Goal: Task Accomplishment & Management: Manage account settings

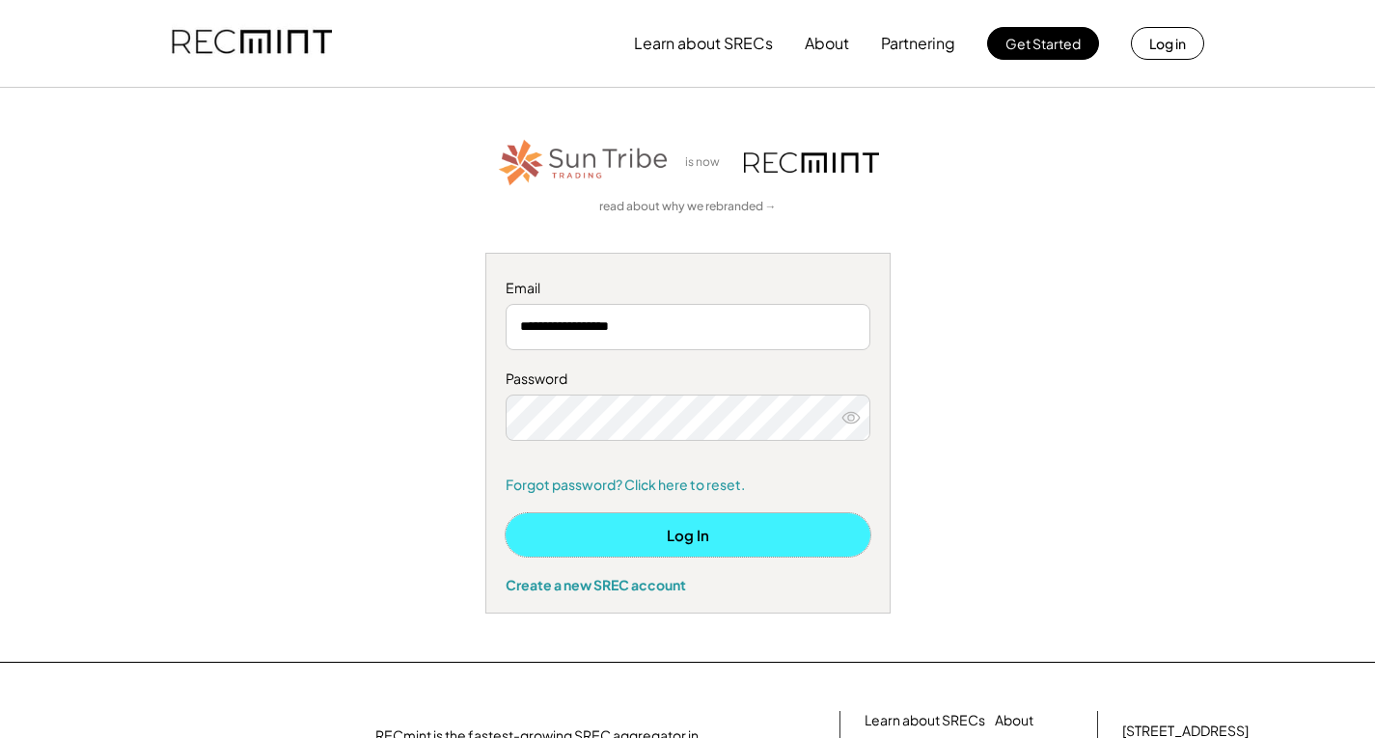
click at [722, 544] on button "Log In" at bounding box center [688, 534] width 365 height 43
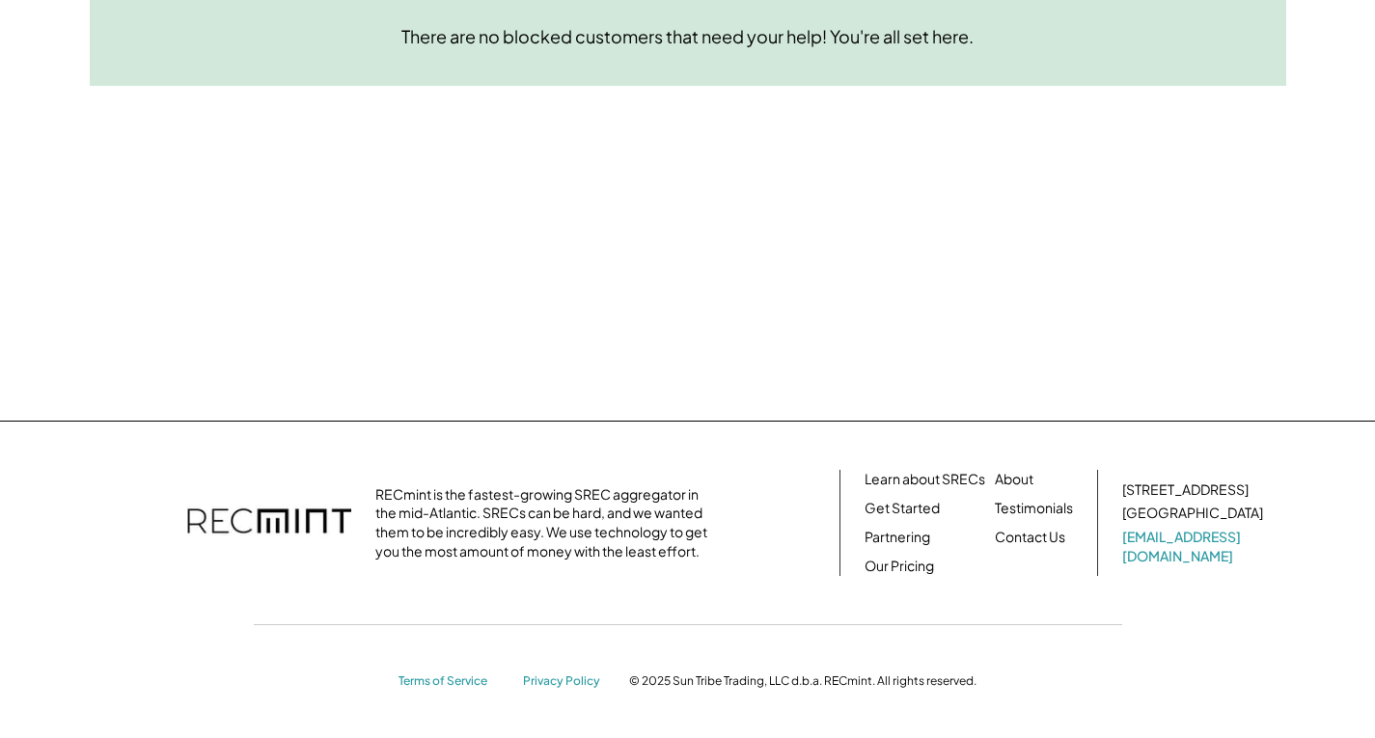
scroll to position [53, 0]
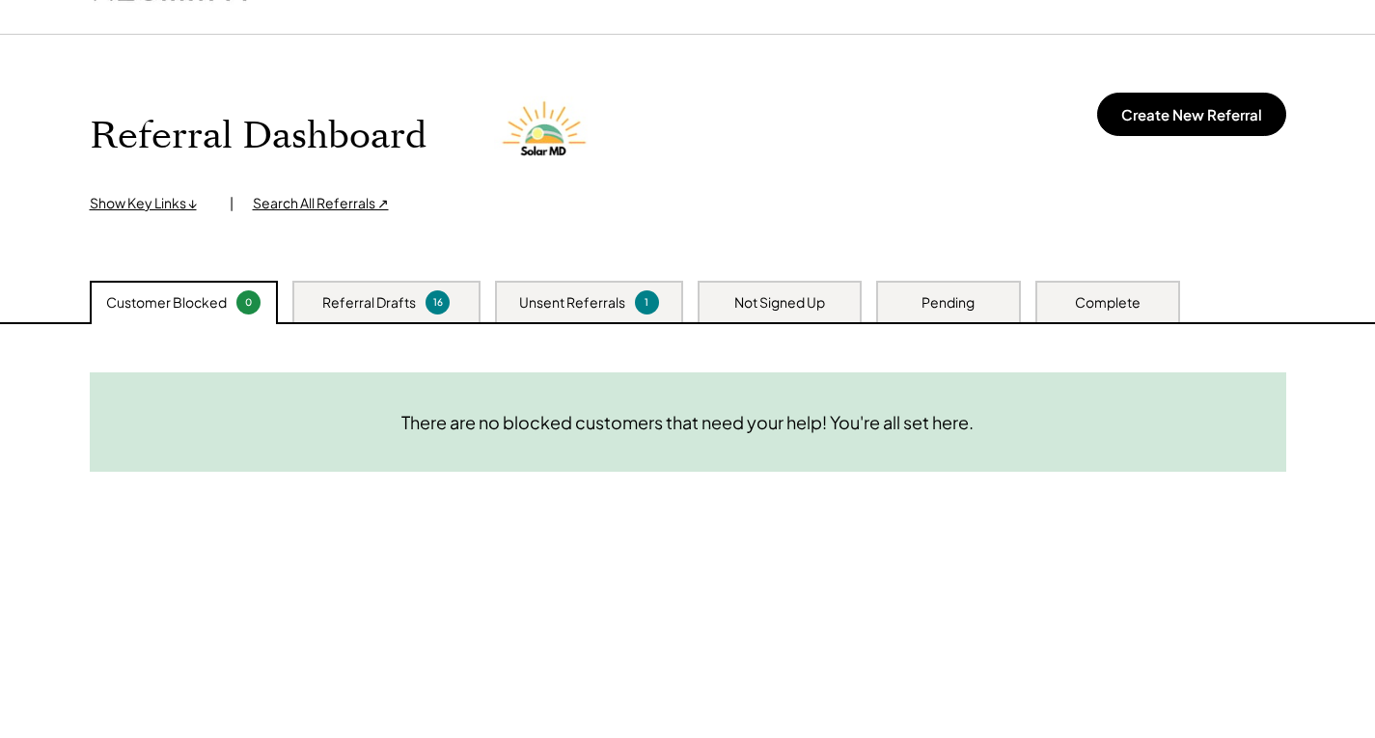
click at [370, 307] on div "Referral Drafts" at bounding box center [369, 302] width 94 height 19
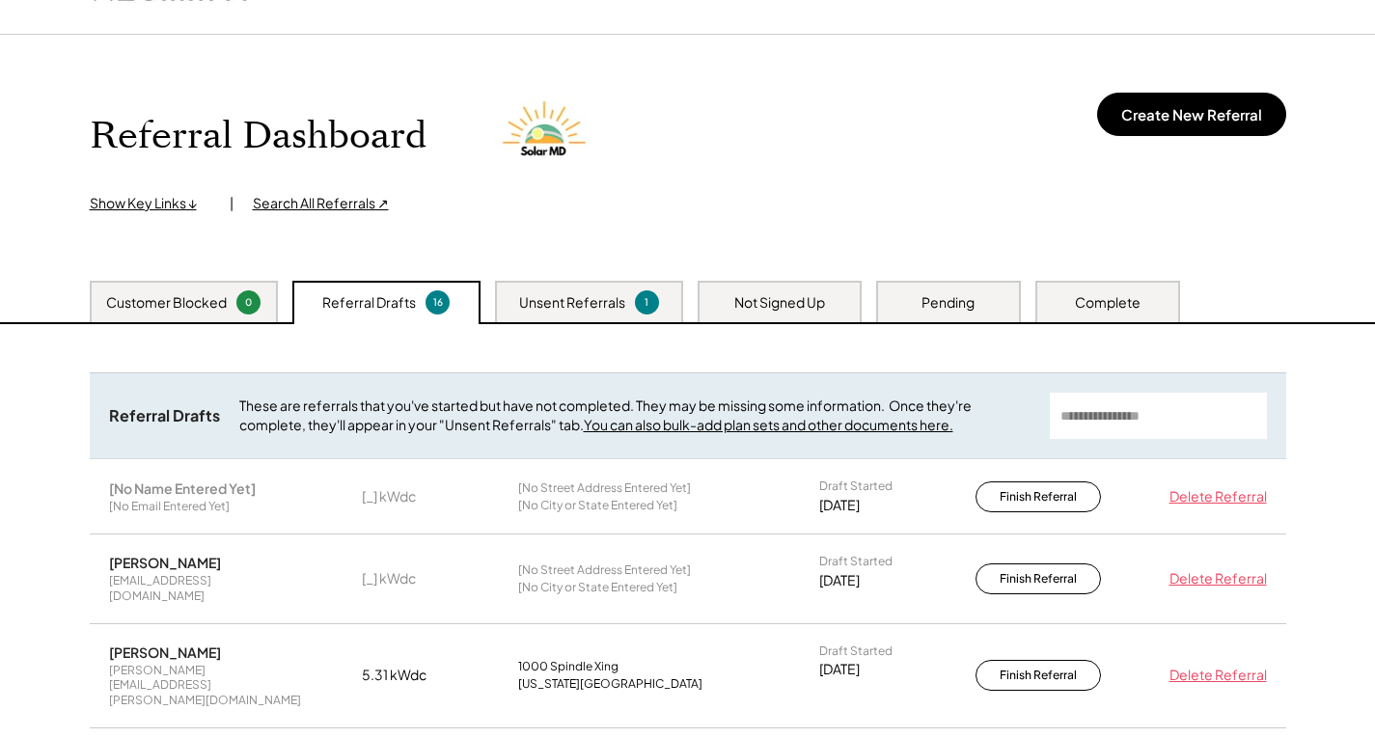
scroll to position [150, 0]
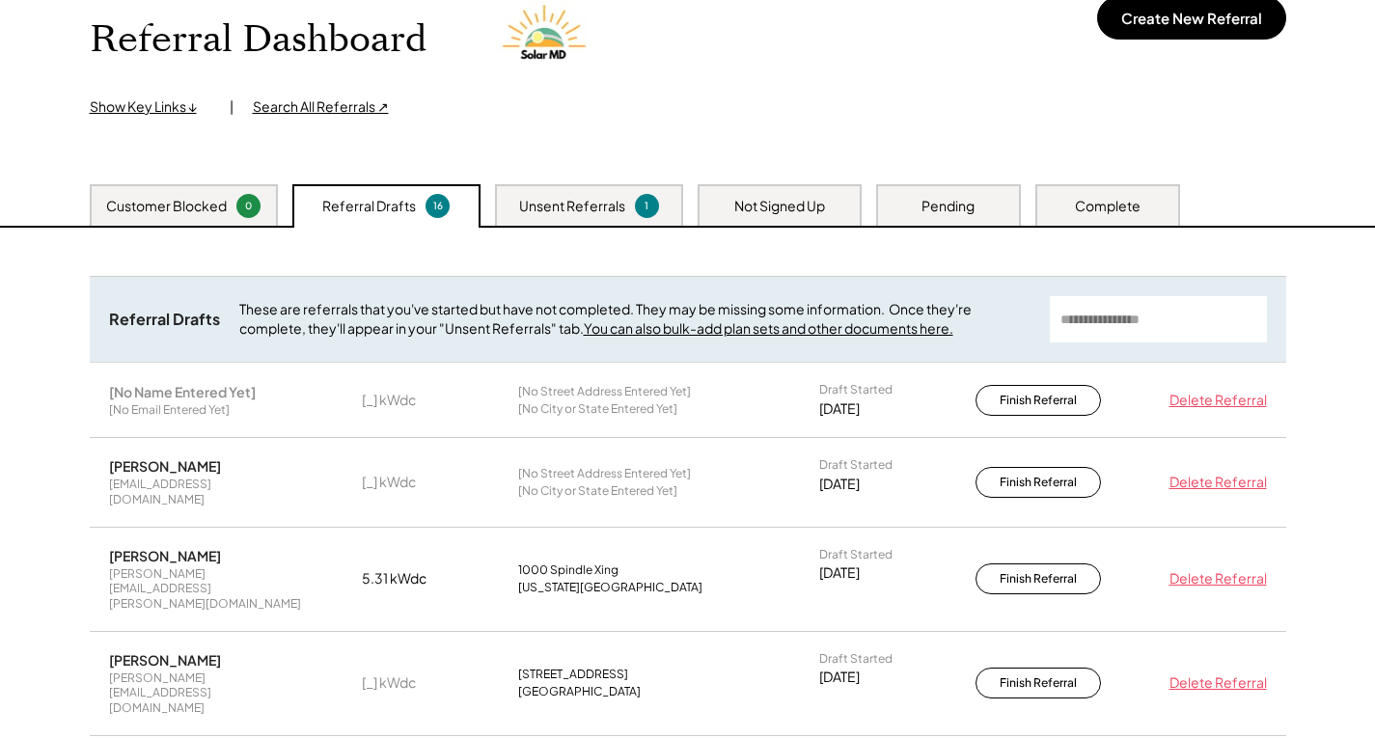
click at [606, 203] on div "Unsent Referrals" at bounding box center [572, 206] width 106 height 19
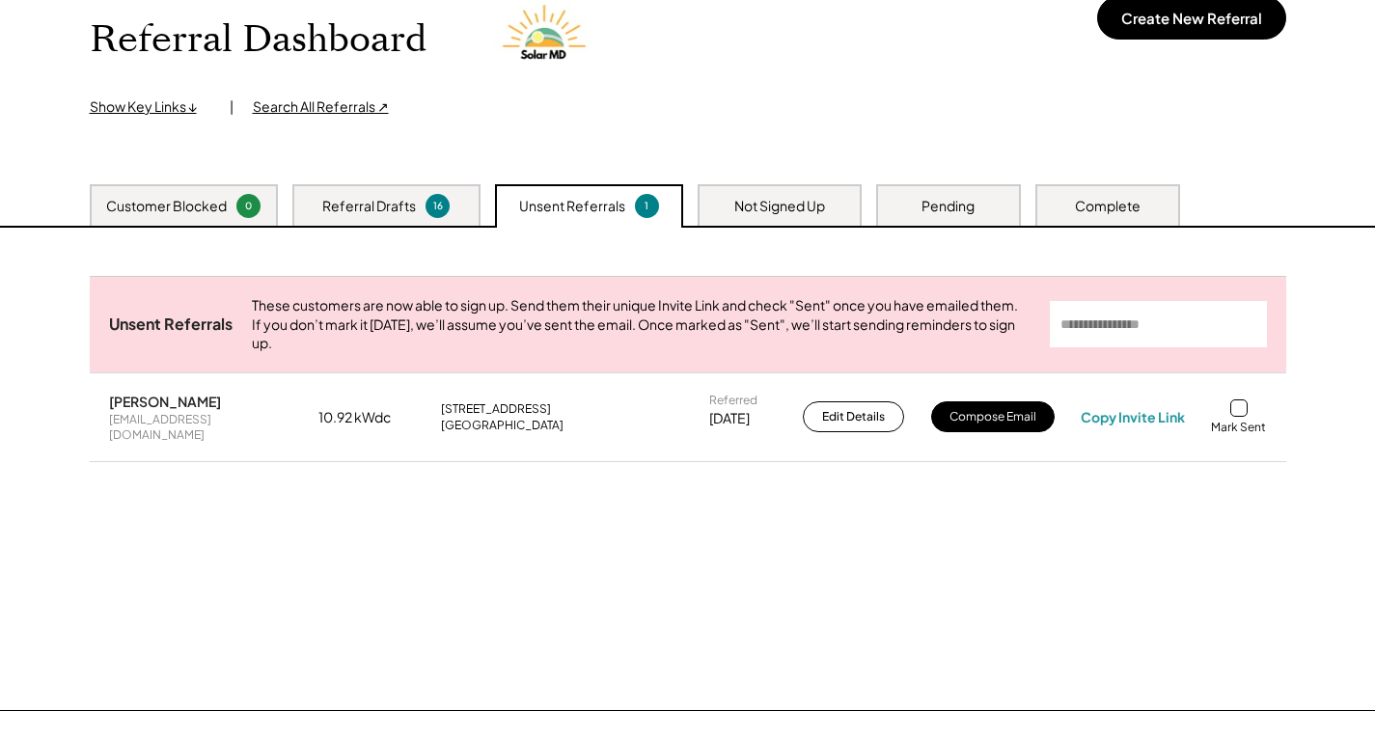
click at [209, 202] on div "Customer Blocked" at bounding box center [166, 206] width 121 height 19
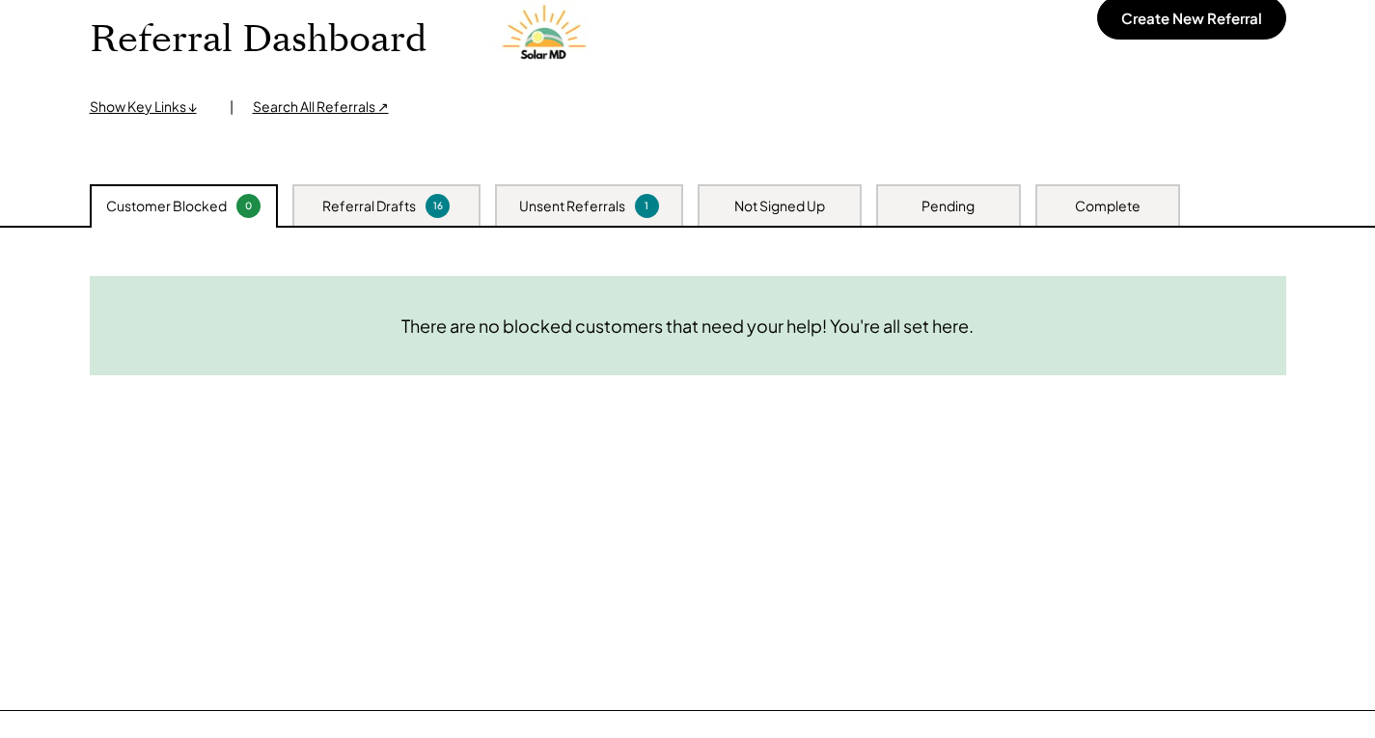
click at [404, 220] on div "Referral Drafts 16" at bounding box center [386, 205] width 188 height 42
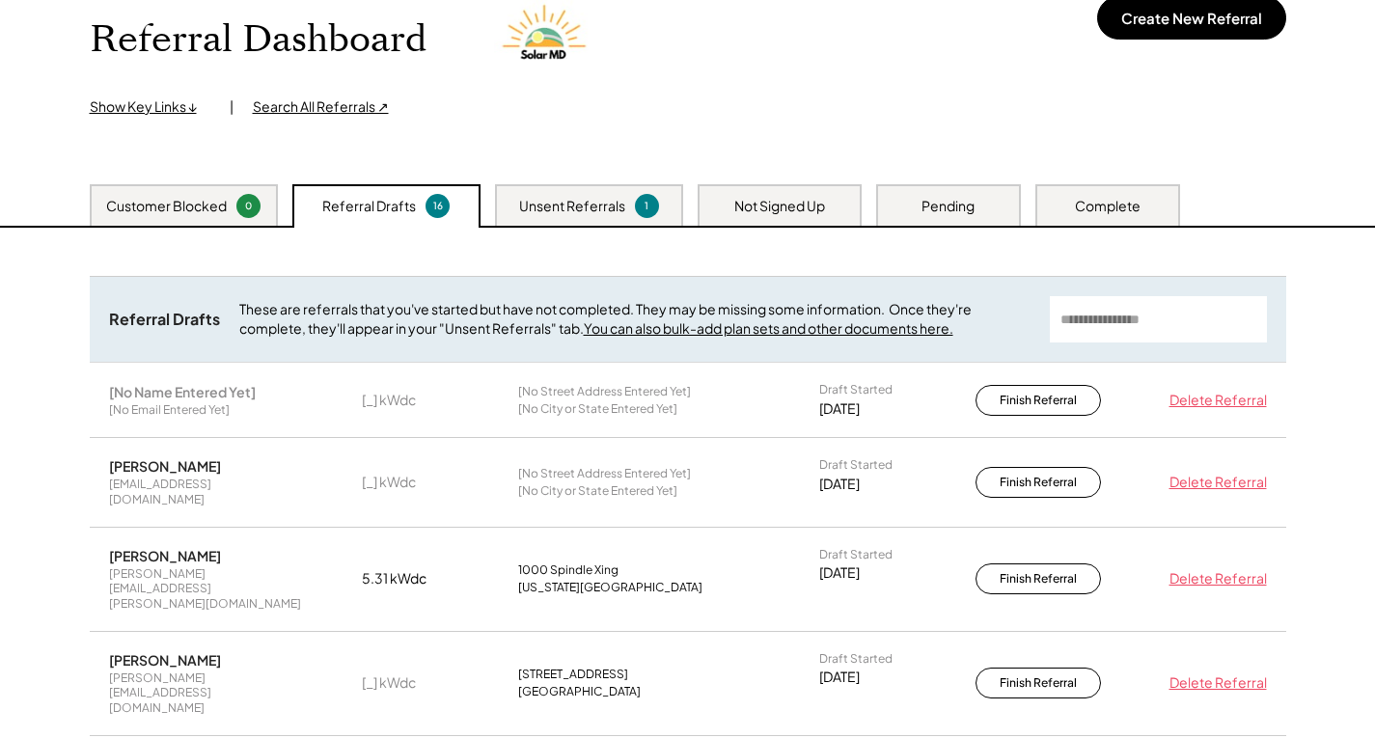
click at [540, 216] on div "Unsent Referrals 1" at bounding box center [589, 205] width 188 height 42
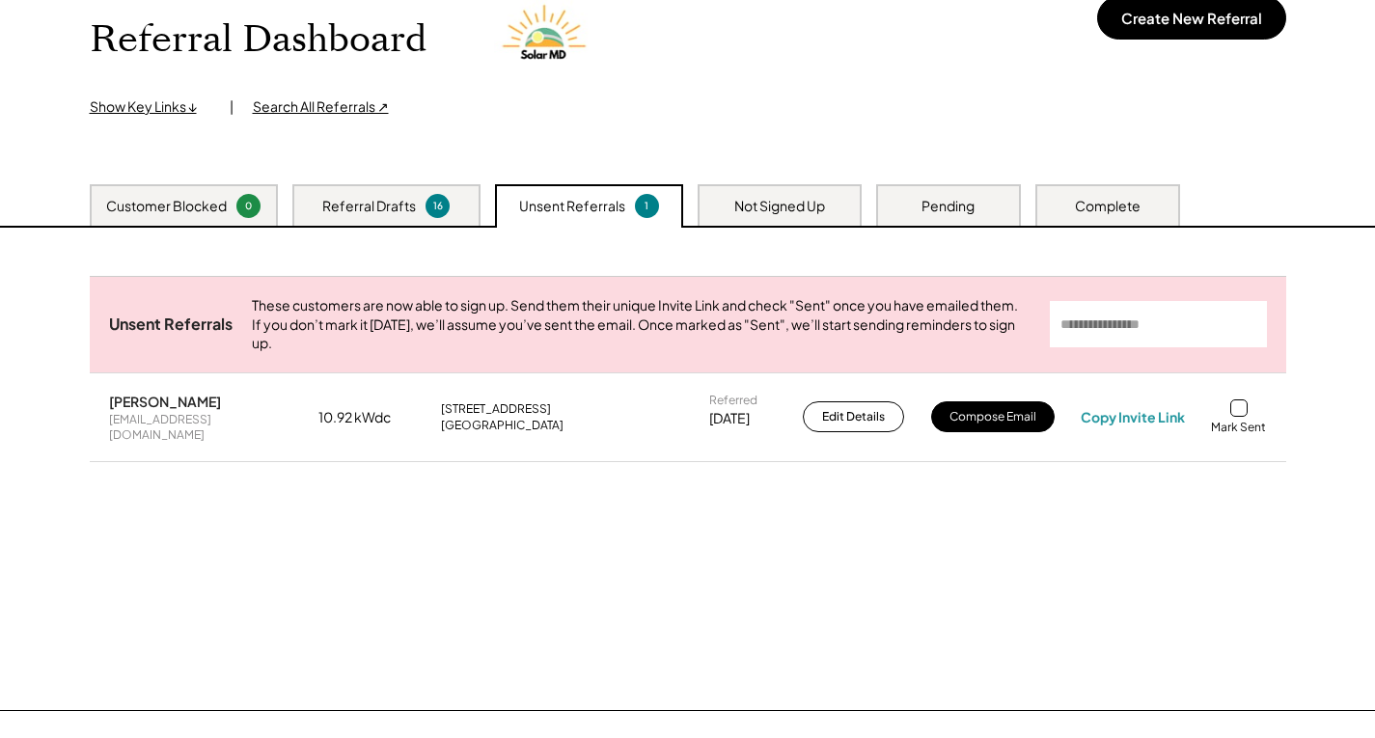
click at [790, 212] on div "Not Signed Up" at bounding box center [780, 206] width 91 height 19
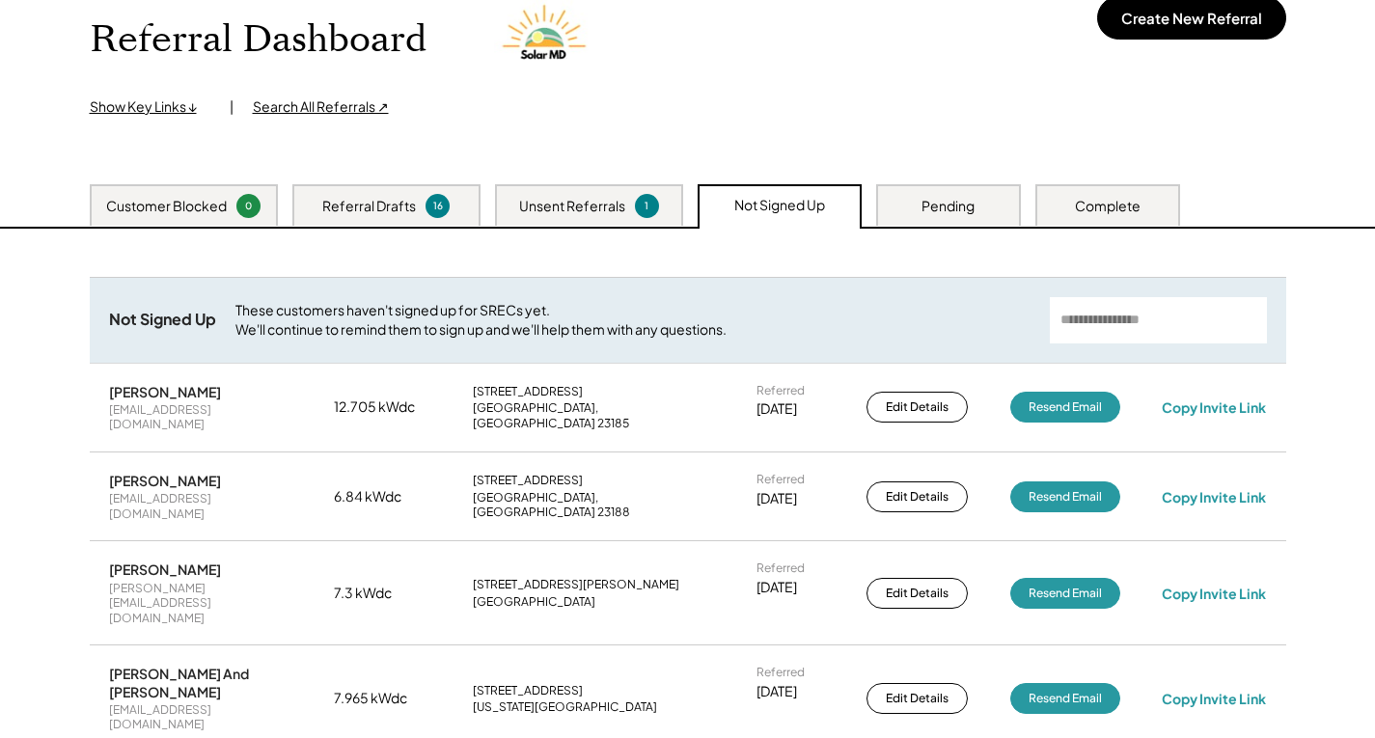
click at [948, 197] on div "Pending" at bounding box center [948, 206] width 53 height 19
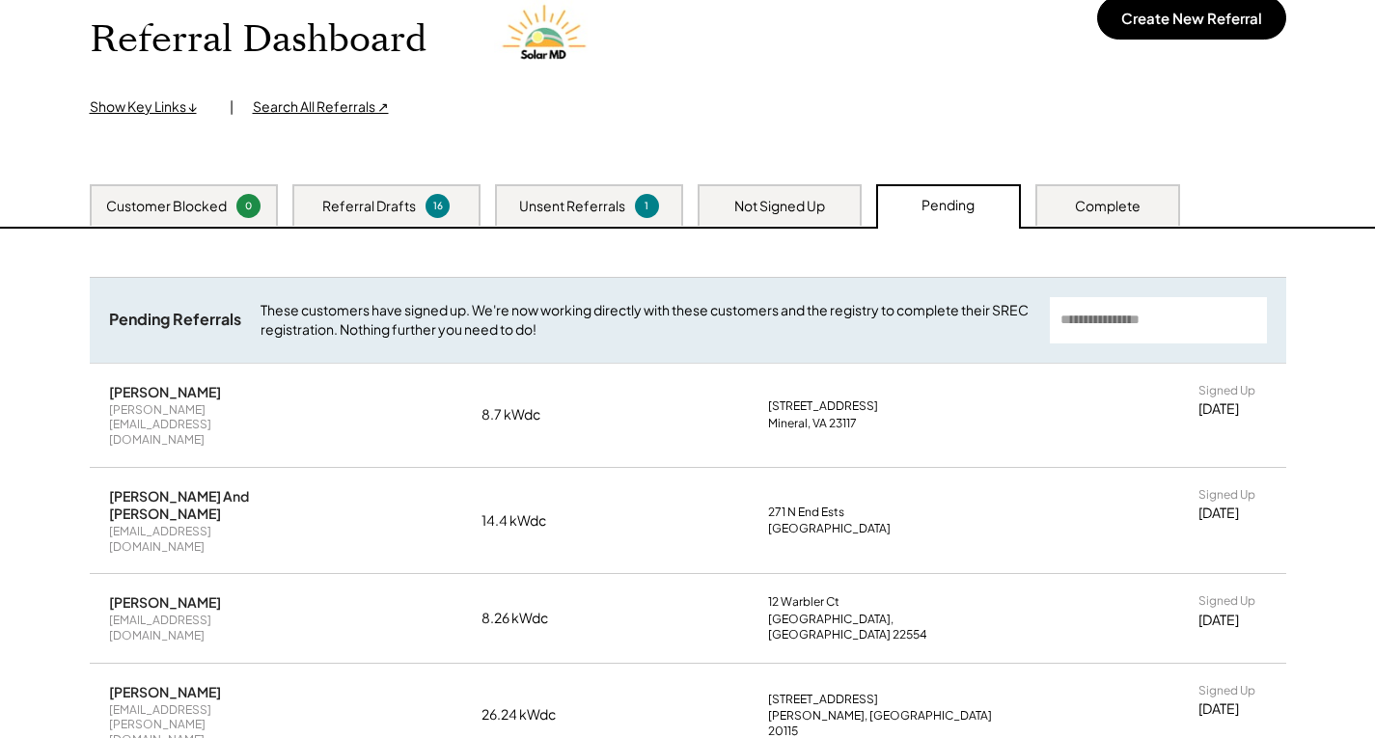
click at [1106, 208] on div "Complete" at bounding box center [1108, 206] width 66 height 19
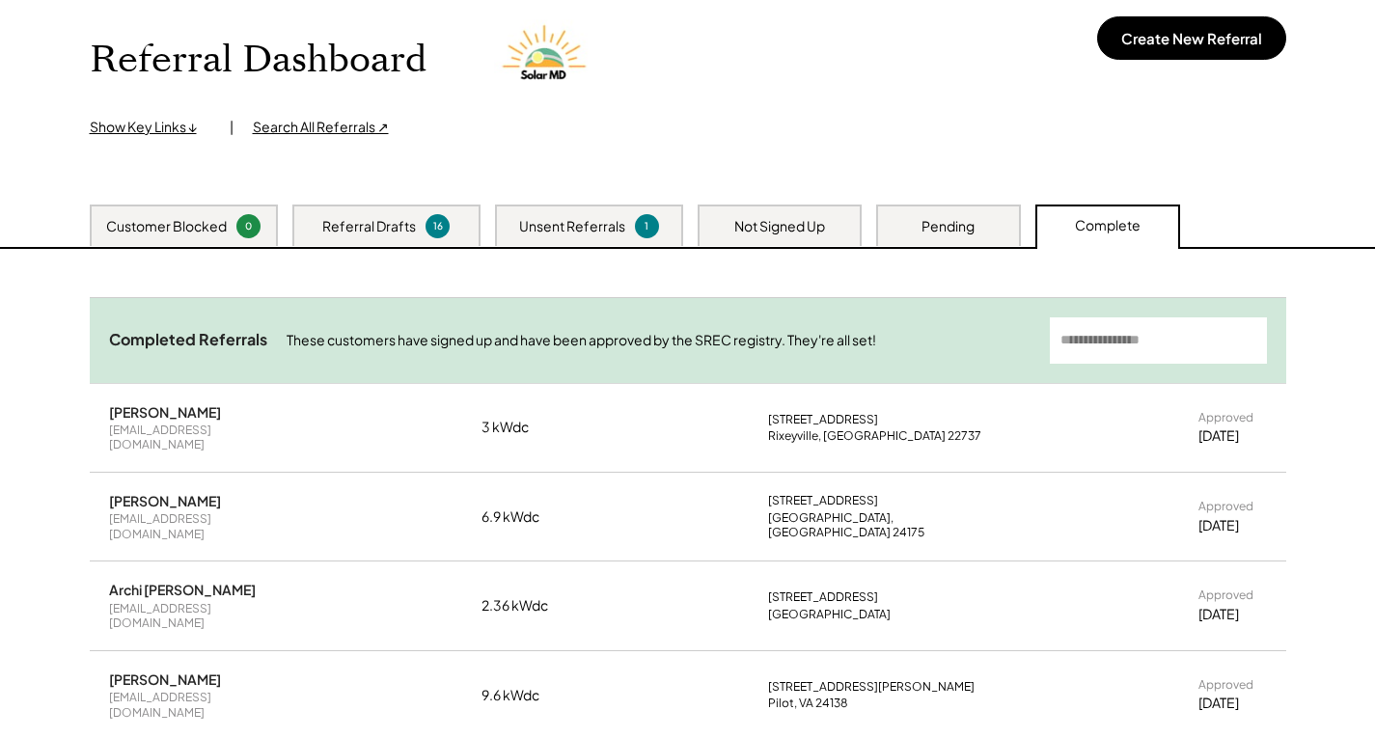
scroll to position [0, 0]
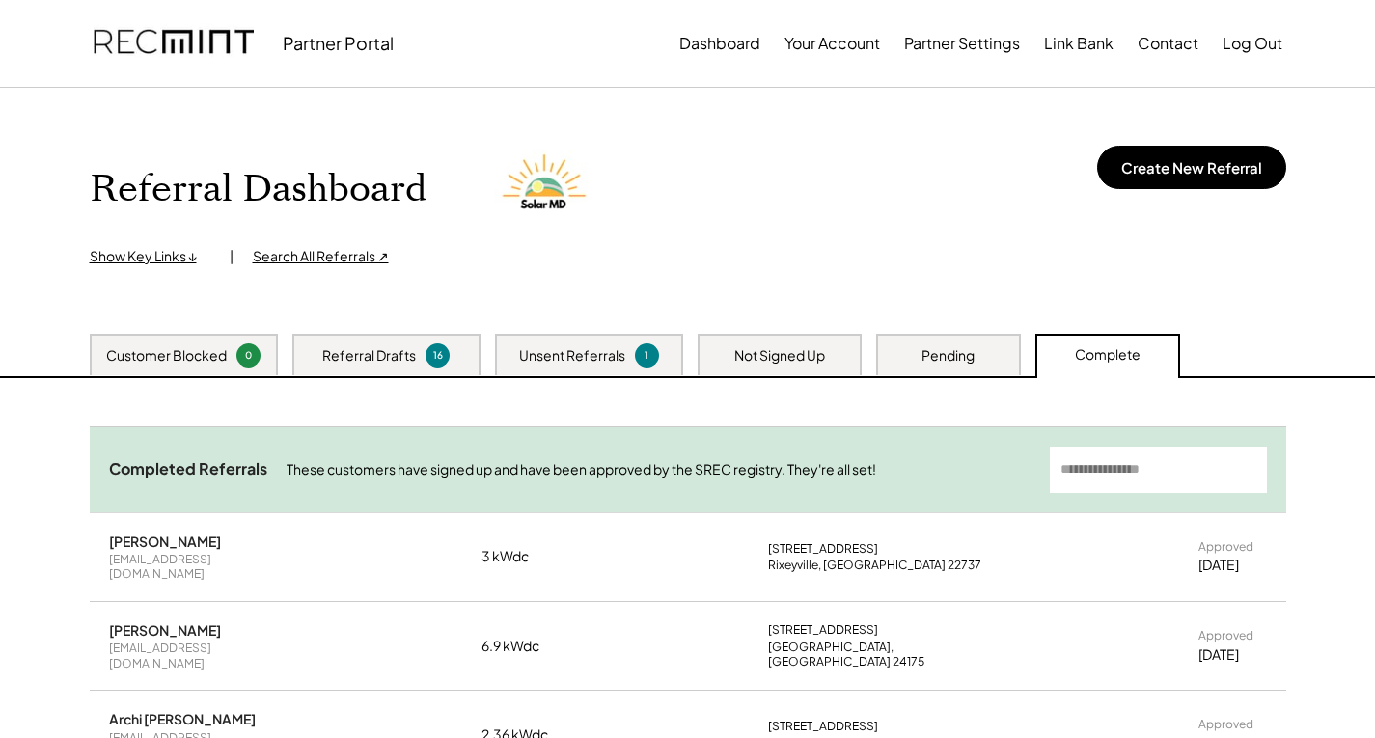
click at [184, 366] on div "Customer Blocked 0" at bounding box center [184, 355] width 188 height 42
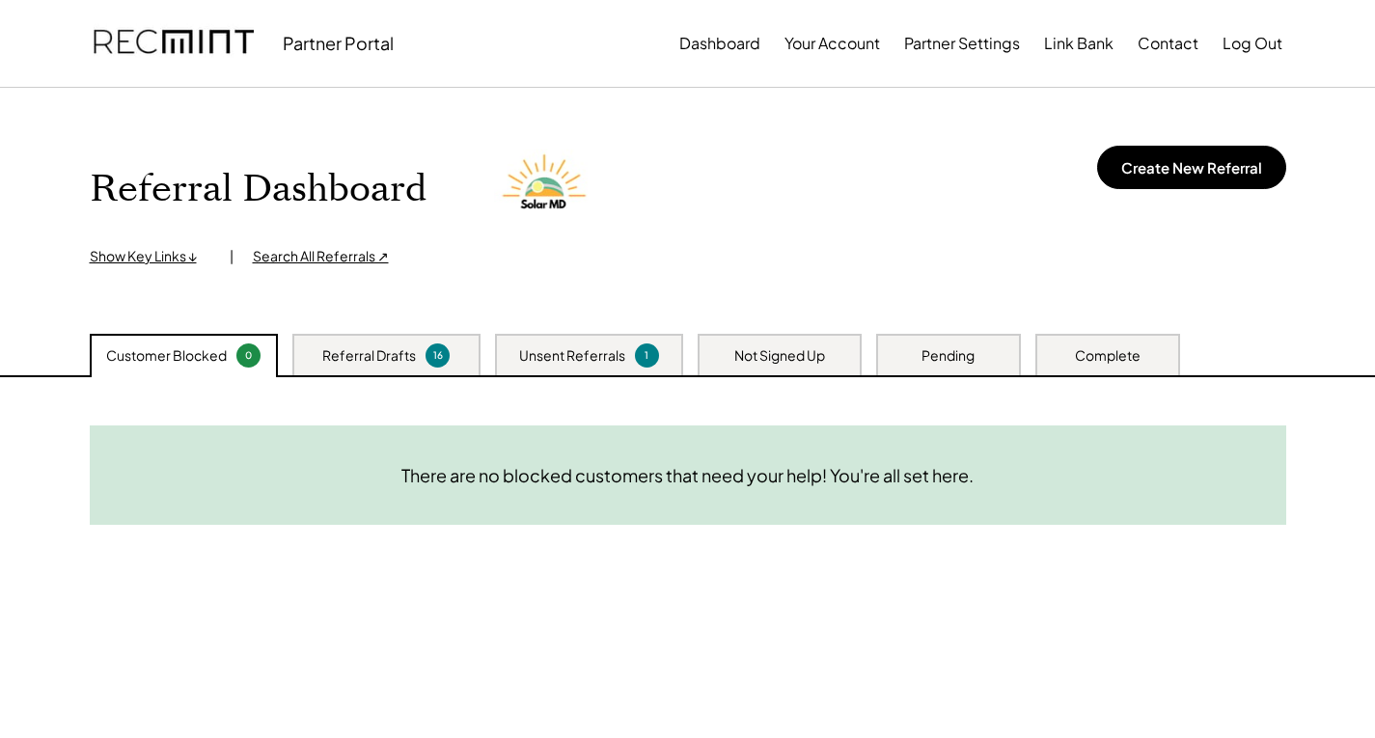
click at [376, 353] on div "Referral Drafts" at bounding box center [369, 356] width 94 height 19
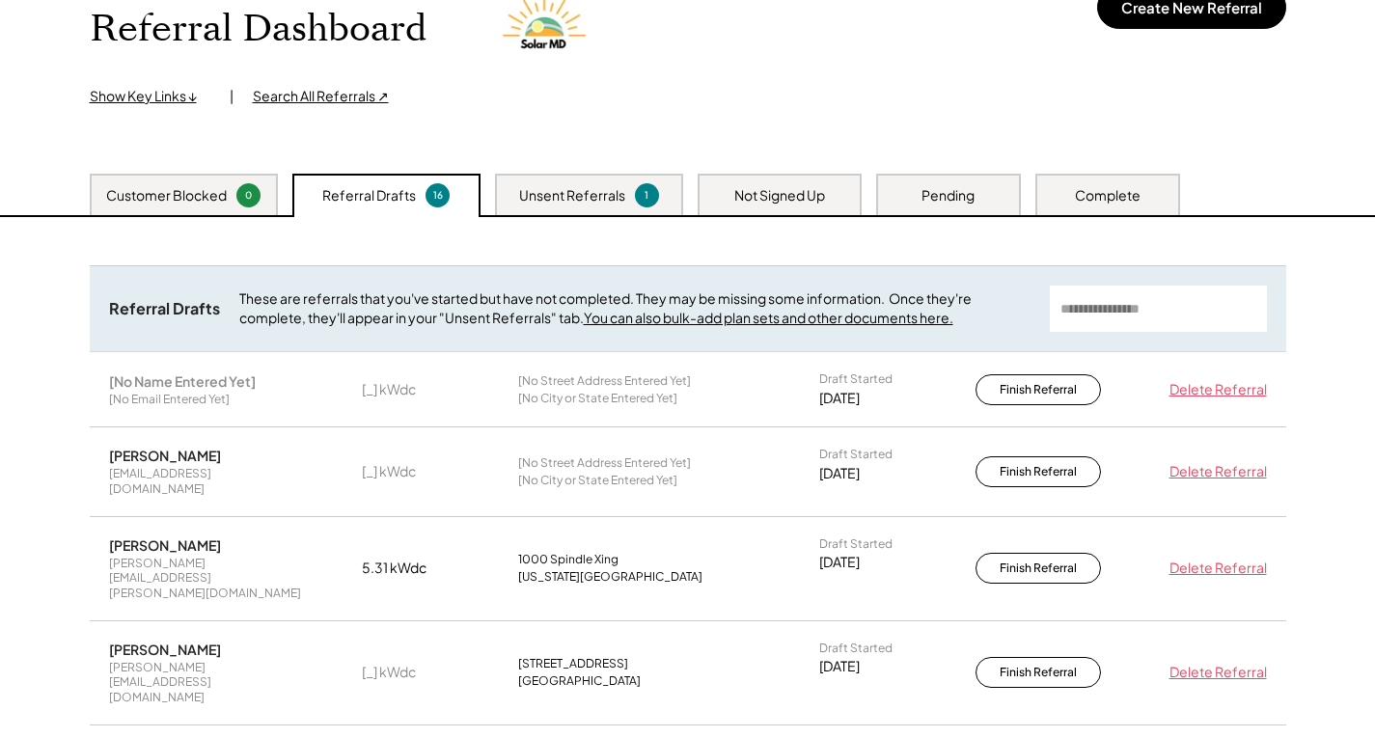
scroll to position [193, 0]
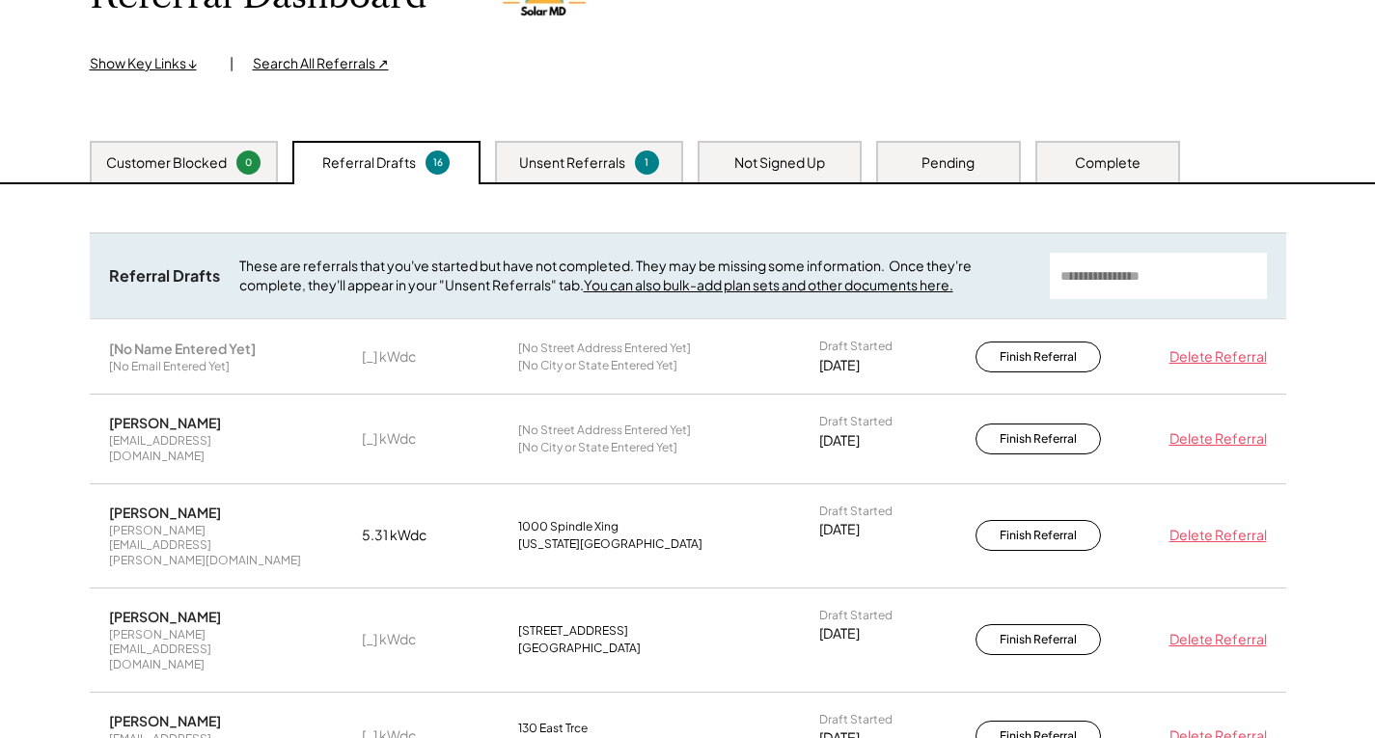
click at [632, 537] on div "[US_STATE][GEOGRAPHIC_DATA]" at bounding box center [610, 544] width 184 height 15
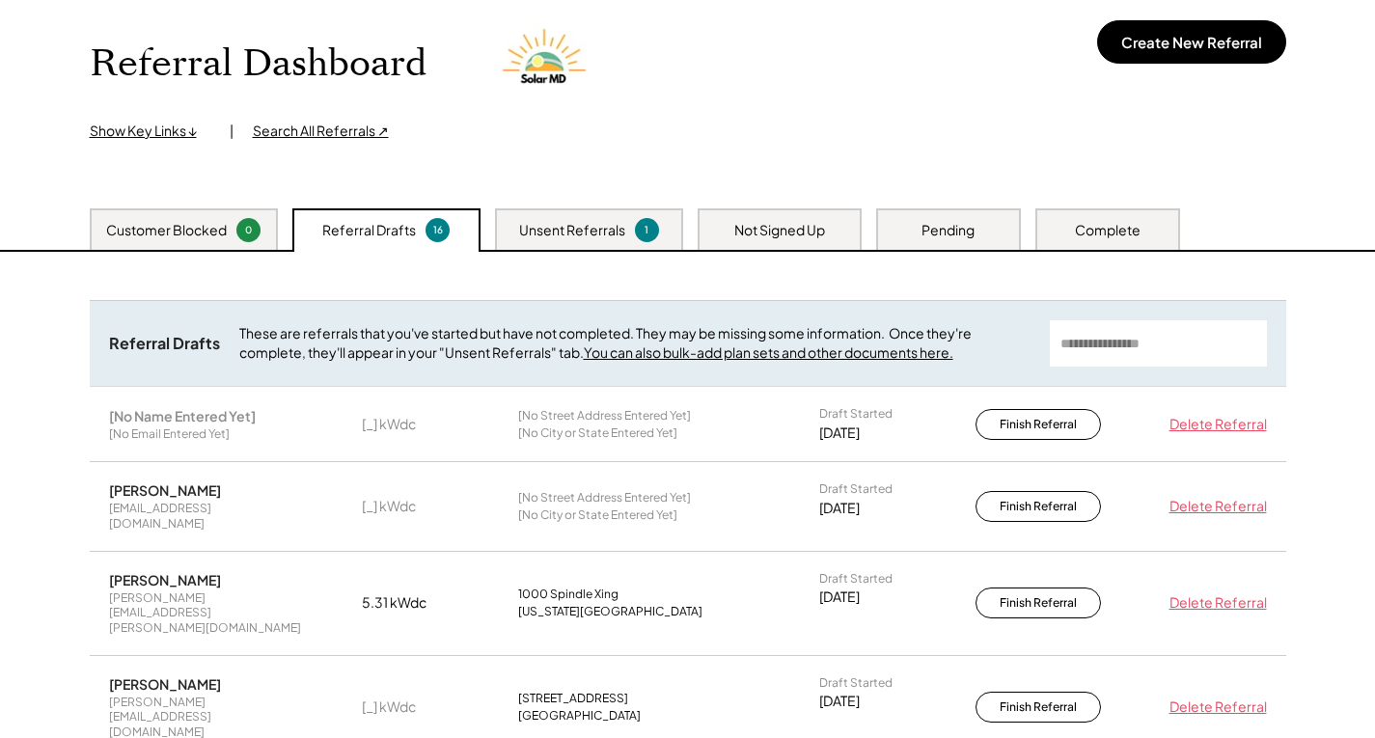
scroll to position [0, 0]
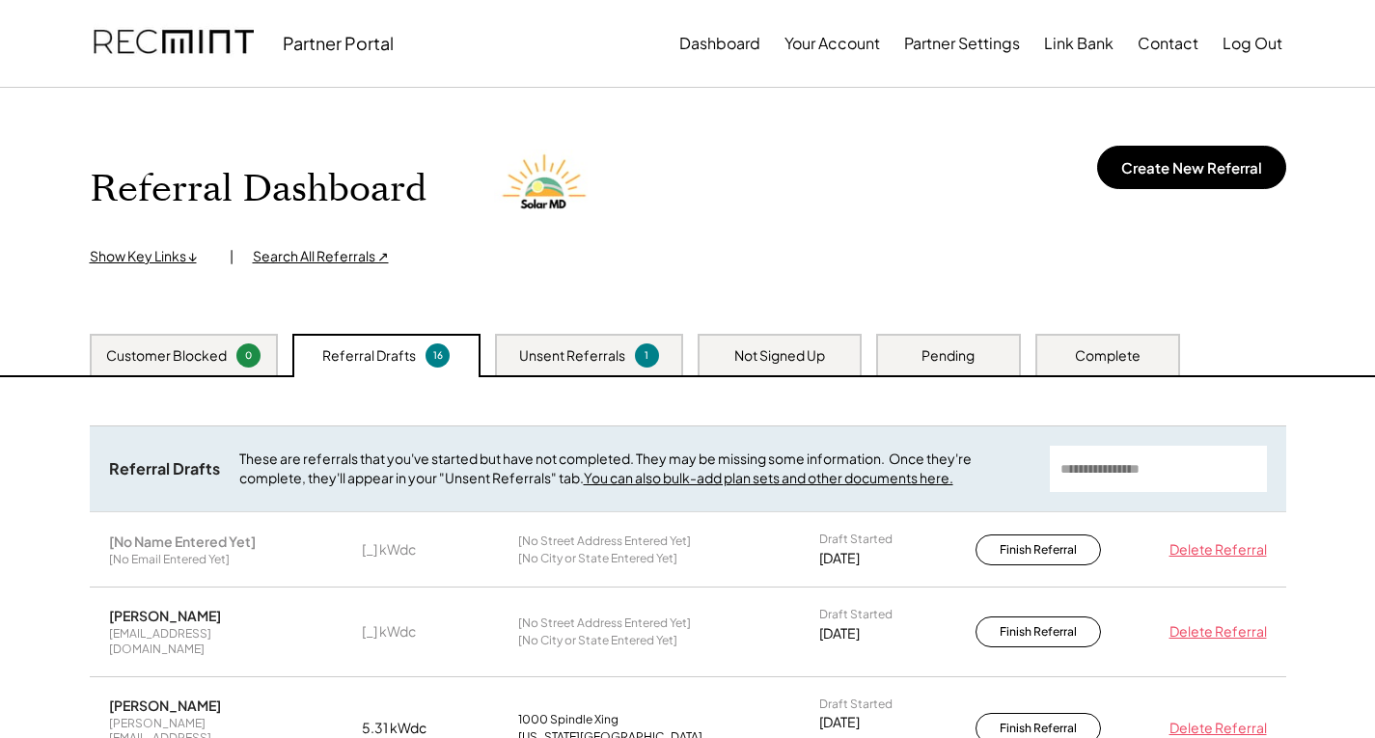
click at [612, 347] on div "Unsent Referrals" at bounding box center [572, 356] width 106 height 19
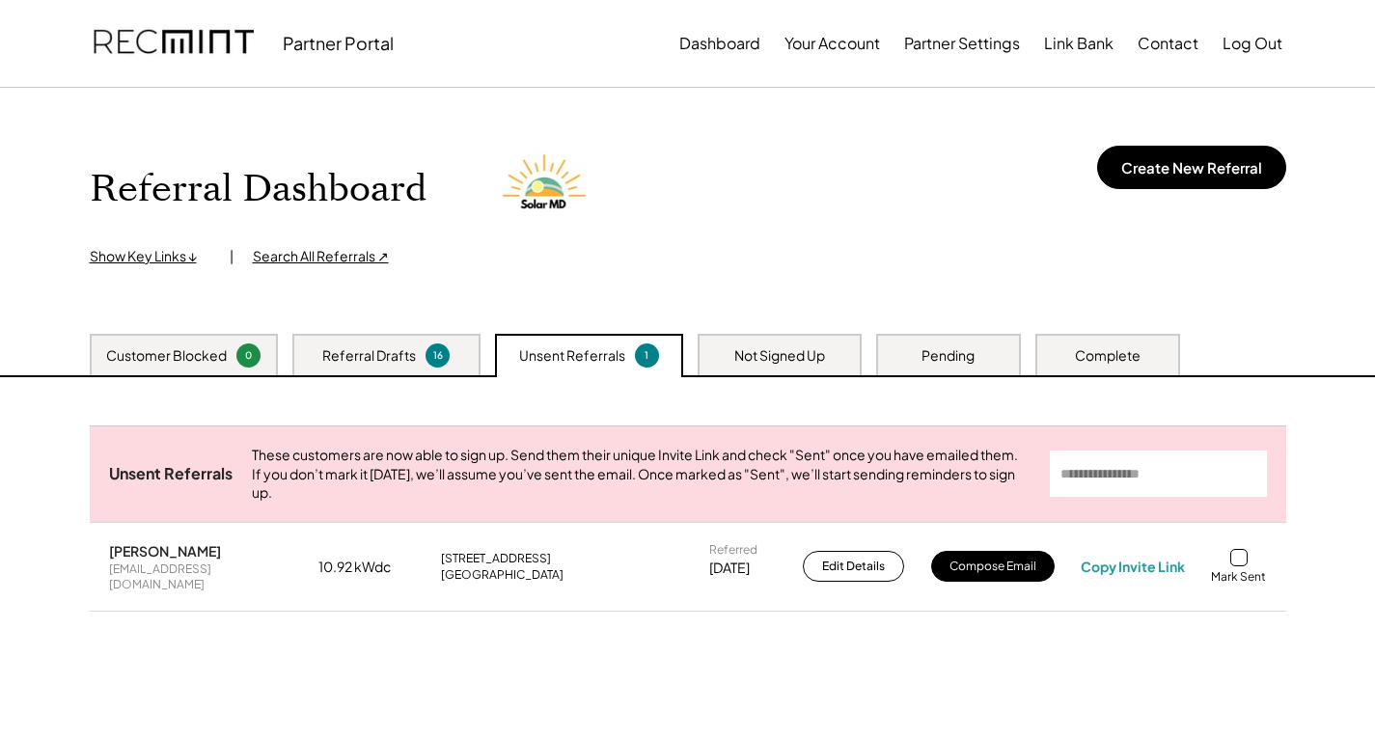
click at [372, 342] on div "Referral Drafts 16" at bounding box center [386, 355] width 188 height 42
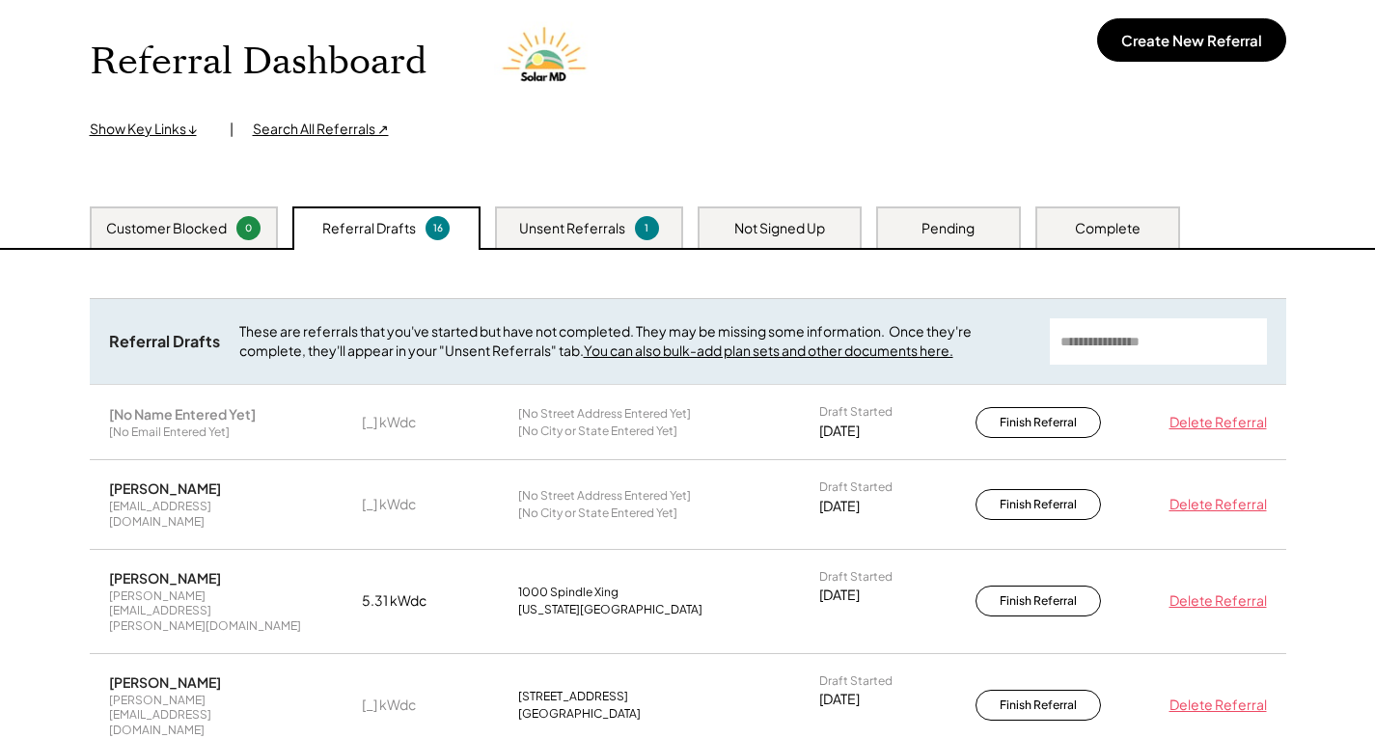
scroll to position [386, 0]
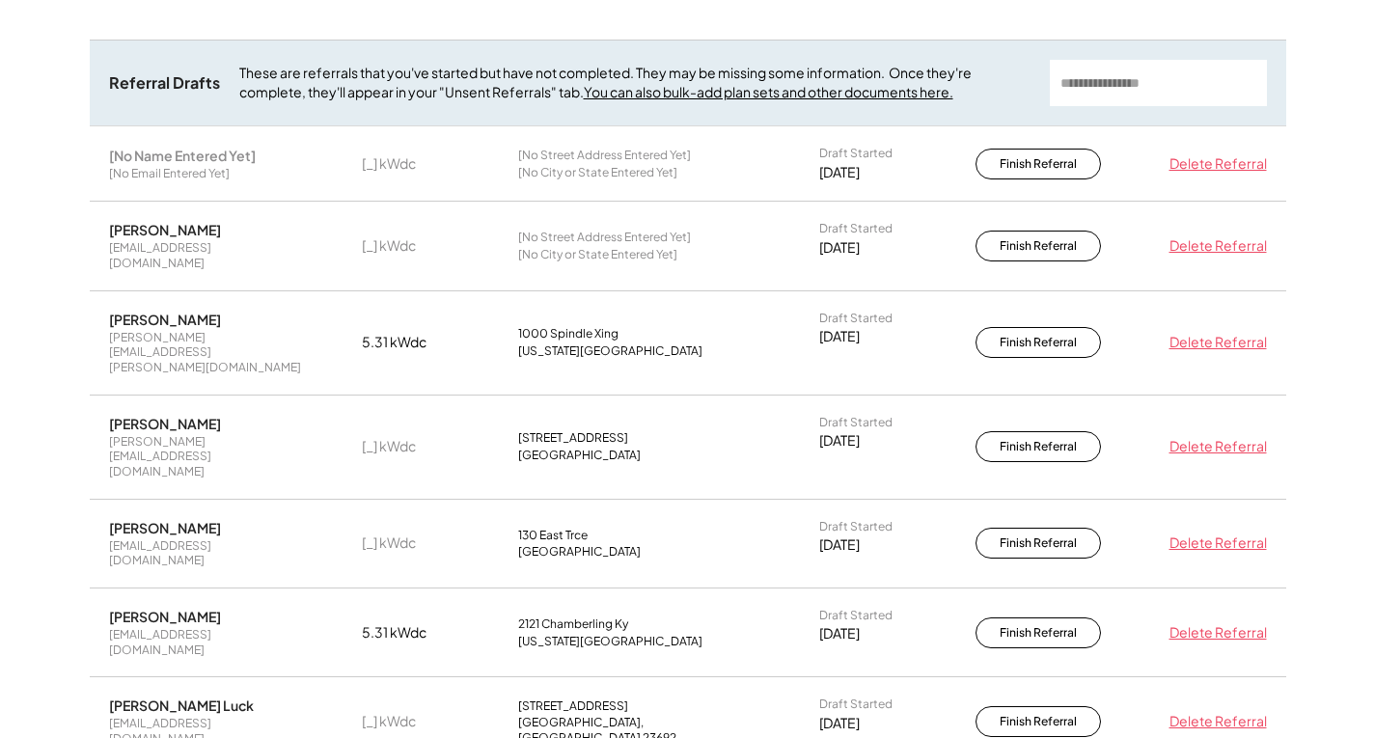
click at [138, 236] on div "[PERSON_NAME]" at bounding box center [165, 229] width 112 height 17
click at [138, 250] on div "[EMAIL_ADDRESS][DOMAIN_NAME]" at bounding box center [205, 255] width 193 height 30
click at [387, 236] on div "[_] kWdc" at bounding box center [410, 245] width 97 height 19
click at [570, 247] on div "[No City or State Entered Yet]" at bounding box center [597, 254] width 159 height 15
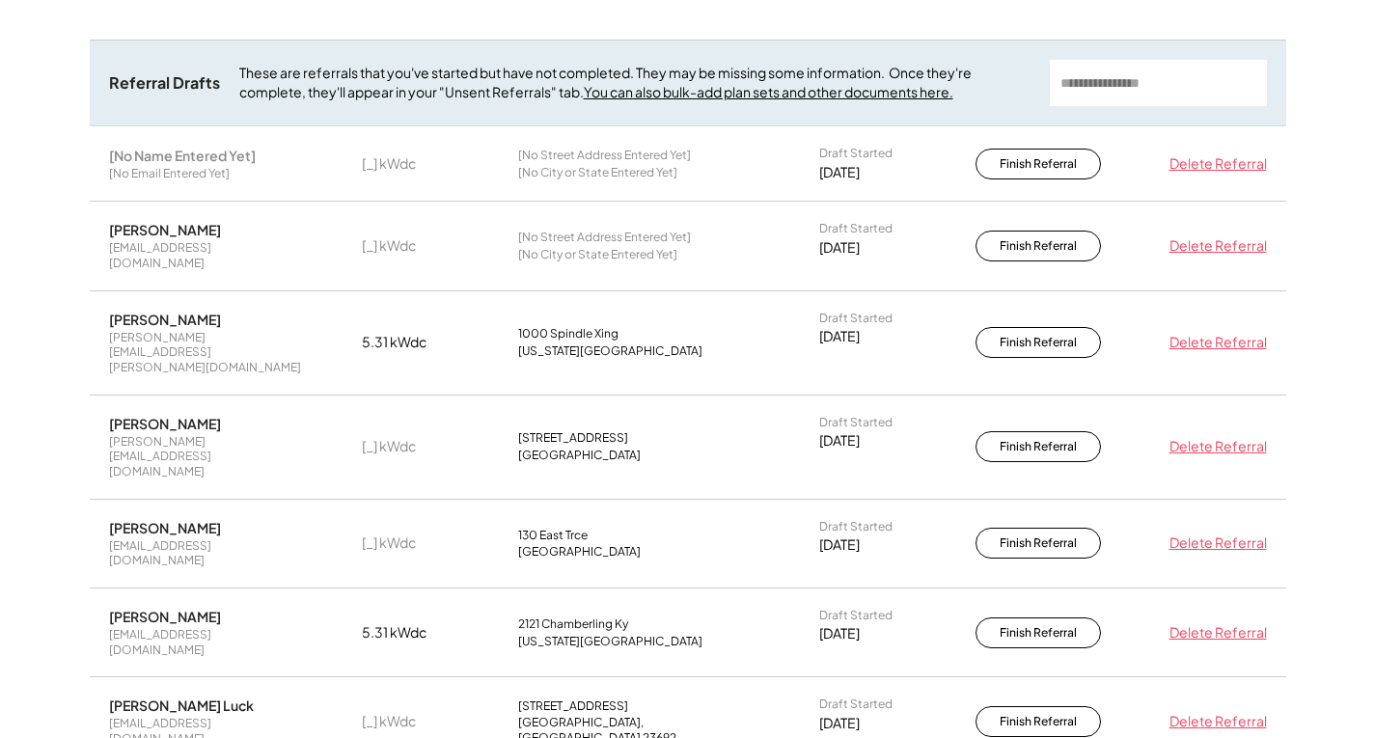
click at [846, 229] on div "Draft Started" at bounding box center [855, 228] width 73 height 15
click at [855, 245] on div "[DATE]" at bounding box center [839, 247] width 41 height 19
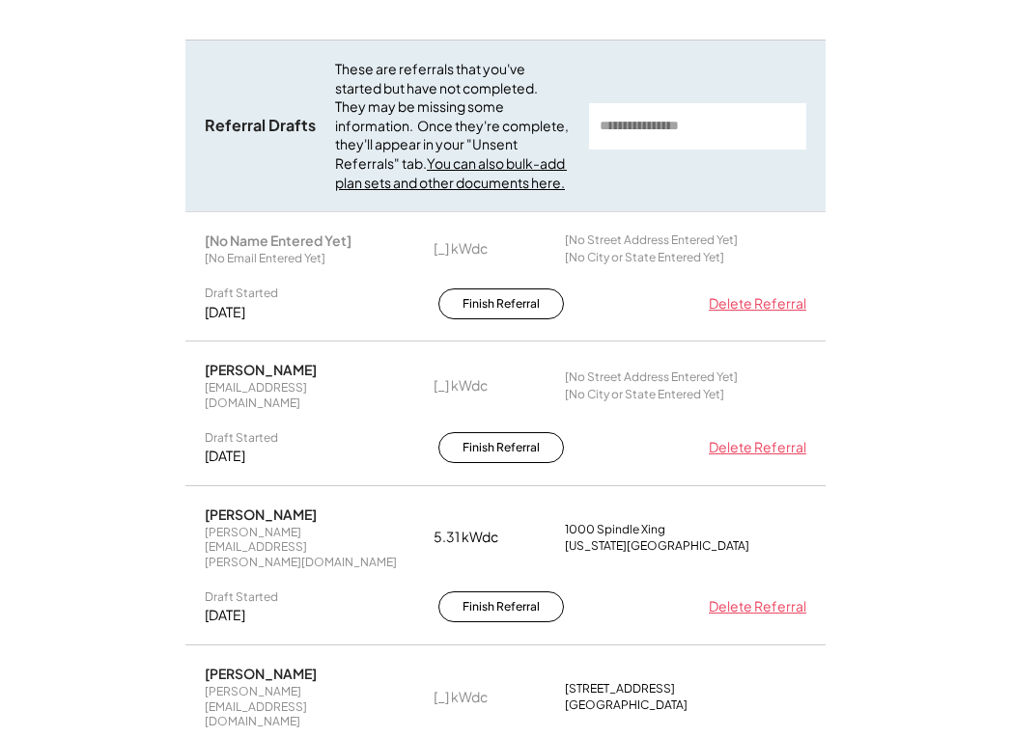
scroll to position [428, 0]
